Goal: Transaction & Acquisition: Obtain resource

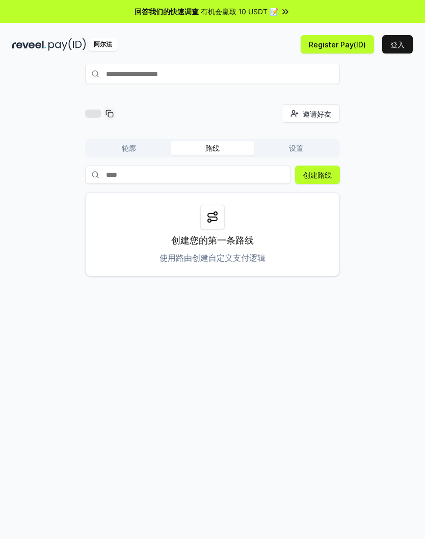
click at [111, 146] on button "轮廓" at bounding box center [129, 148] width 84 height 14
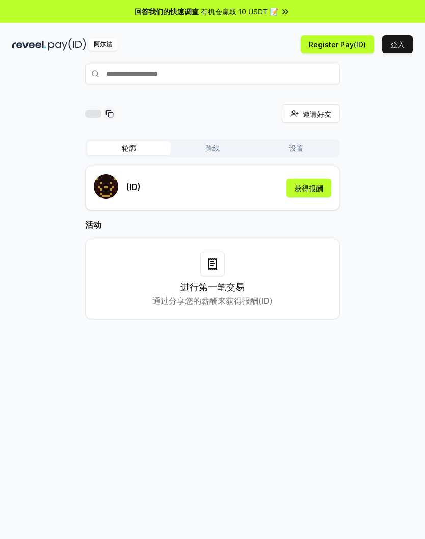
click at [222, 263] on div at bounding box center [212, 264] width 24 height 24
click at [186, 286] on h3 "进行第一笔交易" at bounding box center [212, 287] width 64 height 14
click at [185, 286] on h3 "进行第一笔交易" at bounding box center [212, 287] width 64 height 14
click at [302, 147] on button "设置" at bounding box center [296, 148] width 84 height 14
click at [310, 181] on button "获得报酬" at bounding box center [309, 188] width 45 height 18
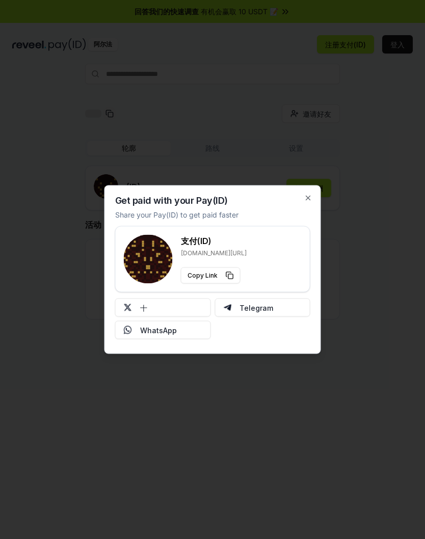
click at [305, 192] on div "Get paid with your Pay(ID) Share your Pay(ID) to get paid faster 支付(ID) reveel.…" at bounding box center [213, 270] width 217 height 169
click at [308, 195] on icon "button" at bounding box center [308, 198] width 8 height 8
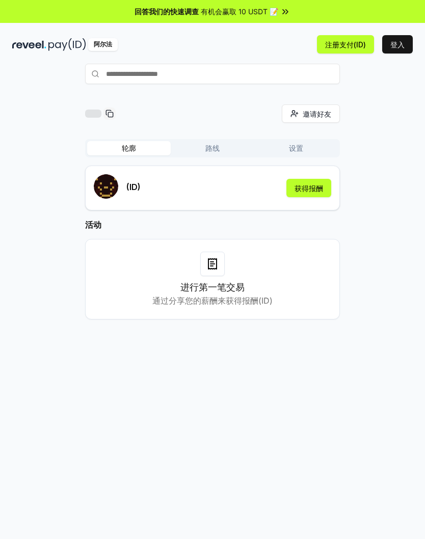
click at [353, 40] on button "注册支付(ID)" at bounding box center [345, 44] width 57 height 18
click at [404, 36] on button "登入" at bounding box center [397, 44] width 31 height 18
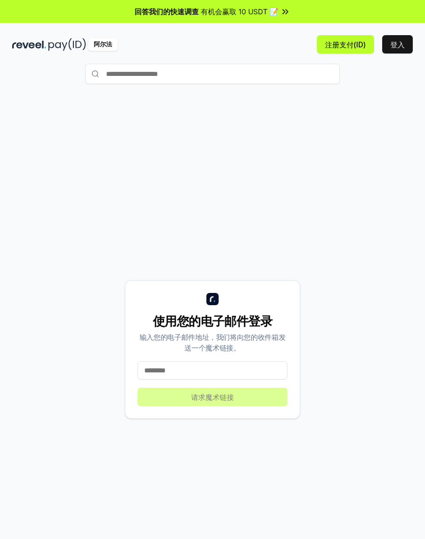
click at [260, 367] on input at bounding box center [213, 370] width 150 height 18
click at [160, 373] on input at bounding box center [213, 370] width 150 height 18
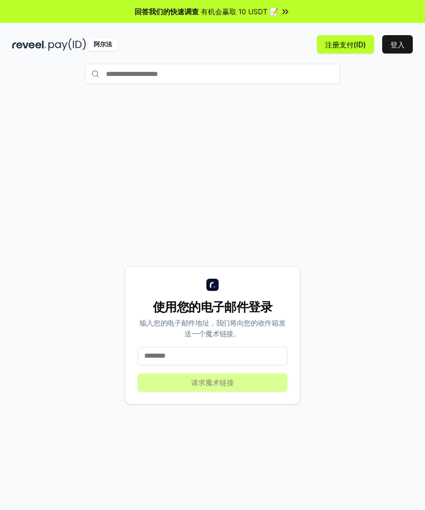
click at [64, 255] on div "使用您的电子邮件登录 输入您的电子邮件地址，我们将向您的收件箱发送一个魔术链接。 请求魔术链接" at bounding box center [212, 335] width 401 height 461
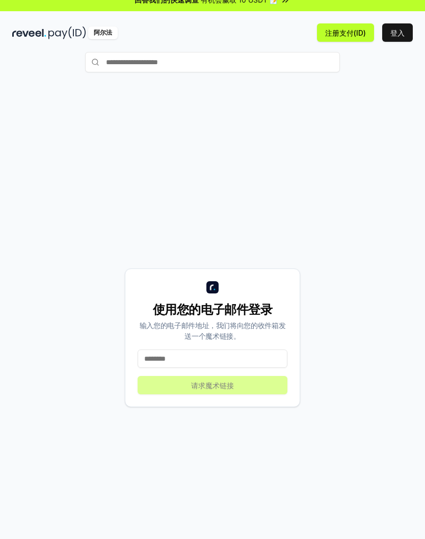
scroll to position [12, 0]
